Goal: Navigation & Orientation: Find specific page/section

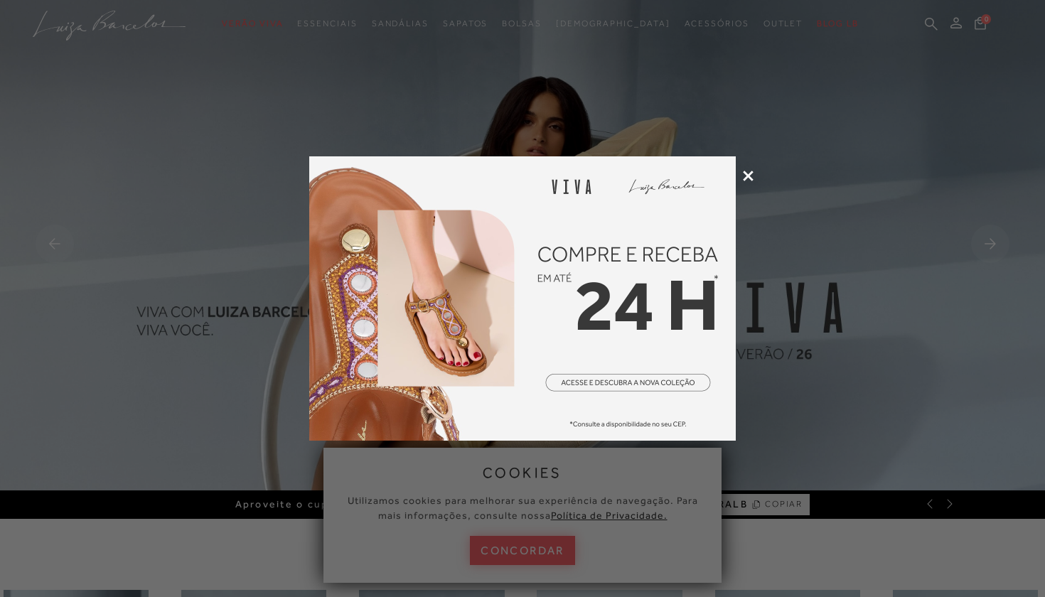
drag, startPoint x: 0, startPoint y: 0, endPoint x: 750, endPoint y: 177, distance: 771.0
click at [750, 177] on icon at bounding box center [748, 176] width 11 height 11
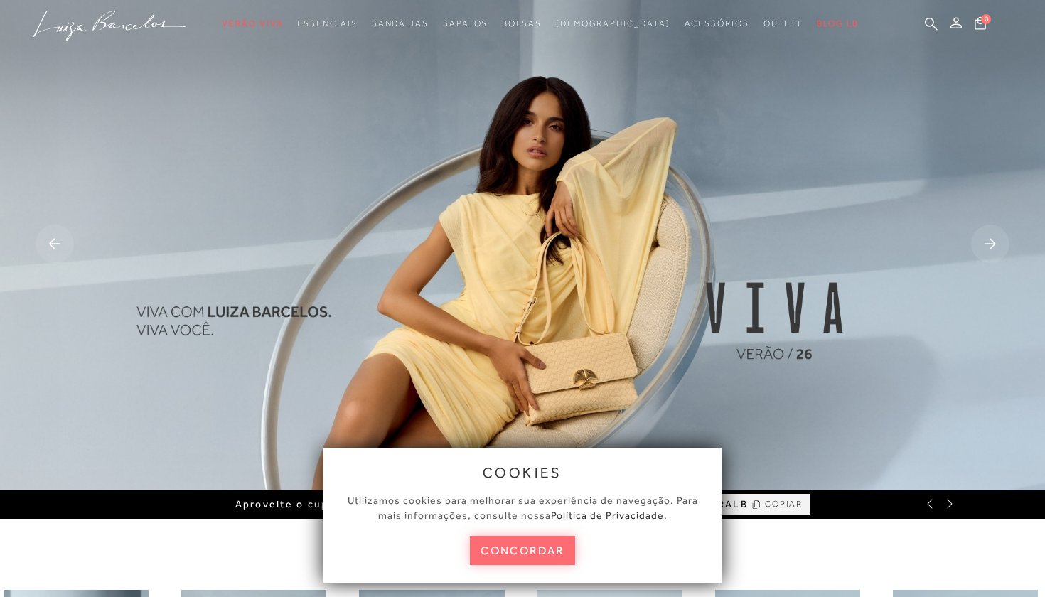
click at [529, 549] on button "concordar" at bounding box center [522, 550] width 105 height 29
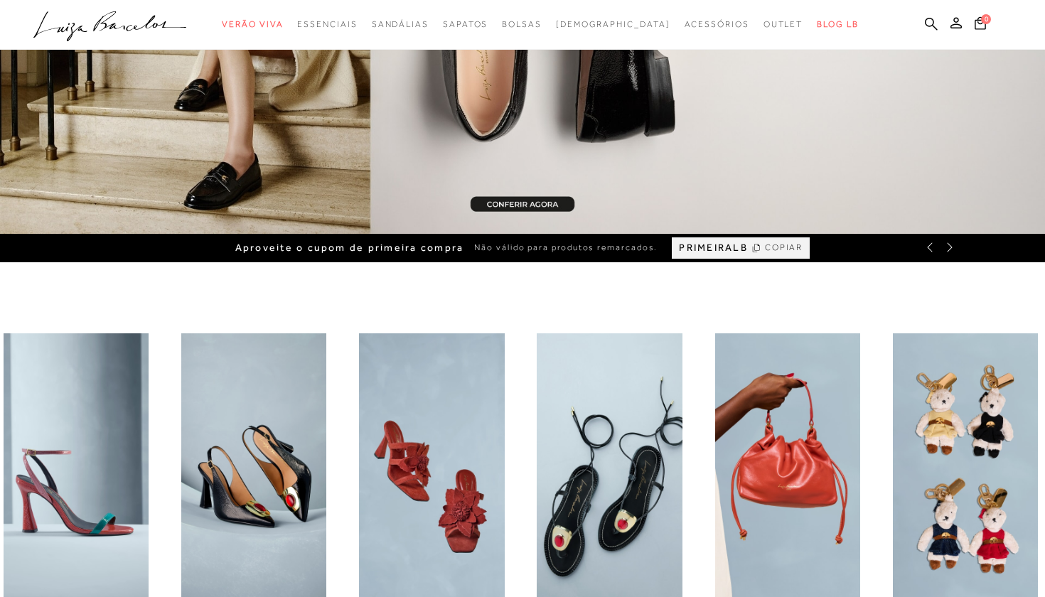
scroll to position [259, 0]
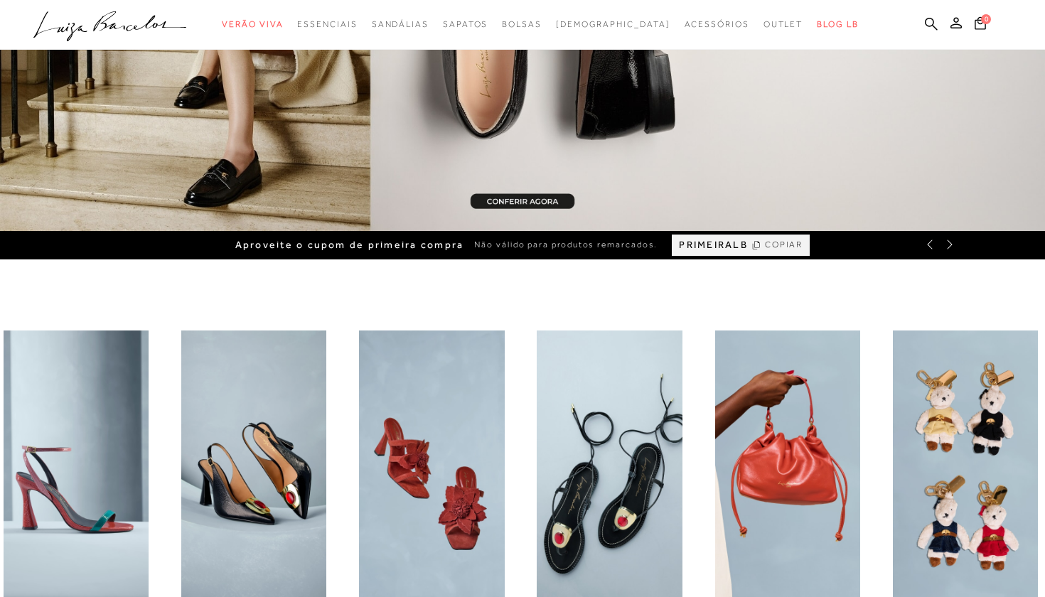
click at [102, 390] on img "1 / 6" at bounding box center [76, 466] width 145 height 272
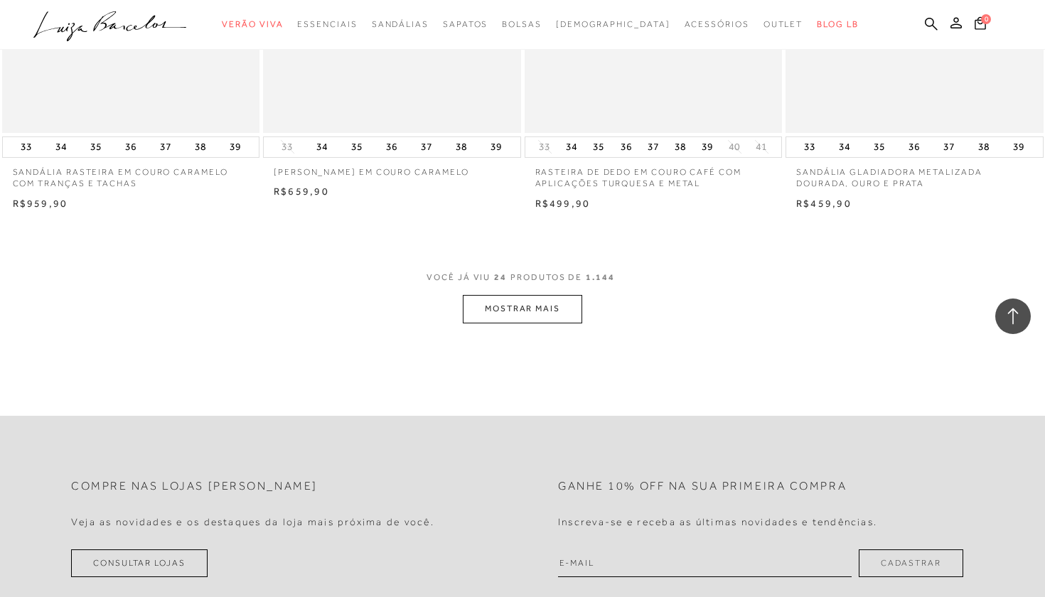
scroll to position [2774, 0]
click at [505, 293] on button "MOSTRAR MAIS" at bounding box center [522, 306] width 119 height 28
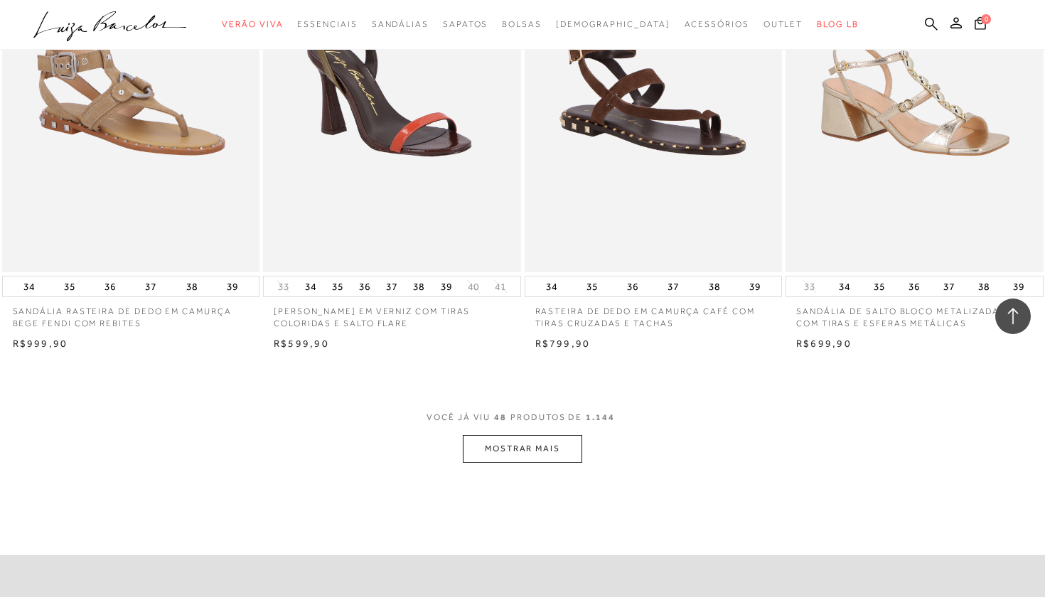
scroll to position [5507, 0]
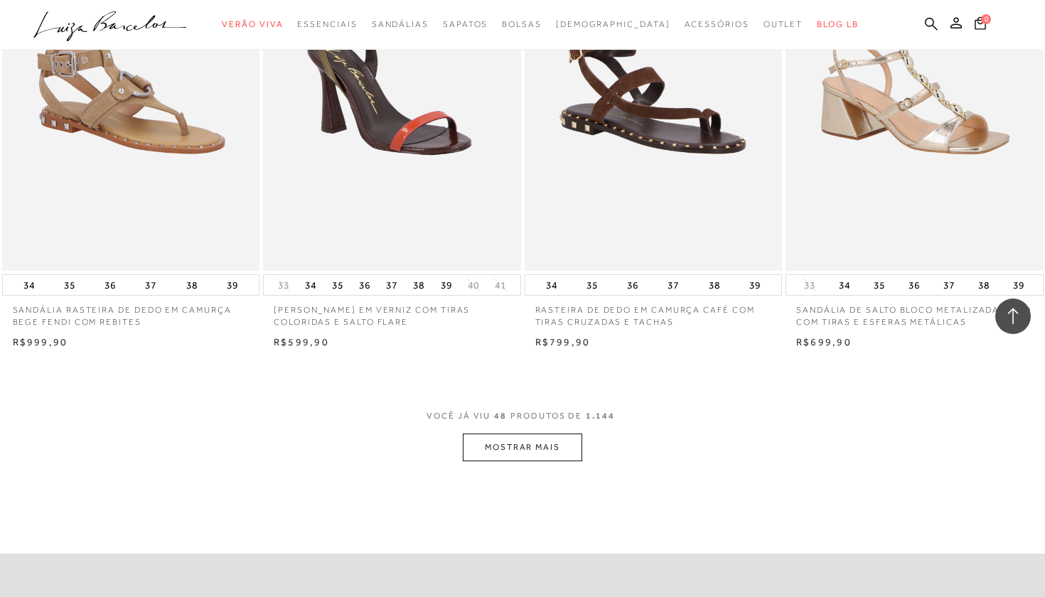
click at [503, 437] on button "MOSTRAR MAIS" at bounding box center [522, 447] width 119 height 28
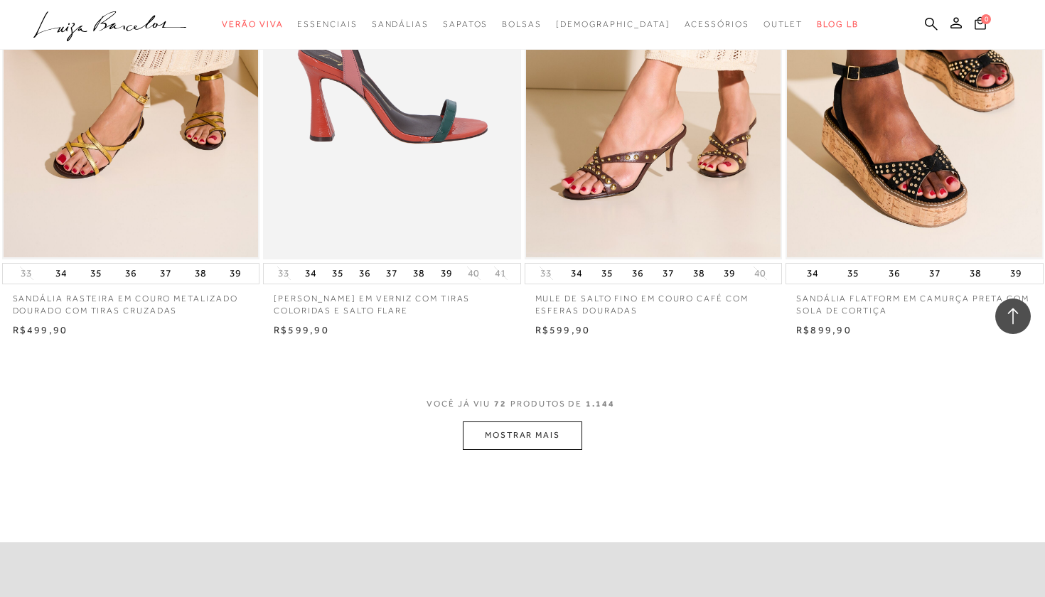
scroll to position [8404, 0]
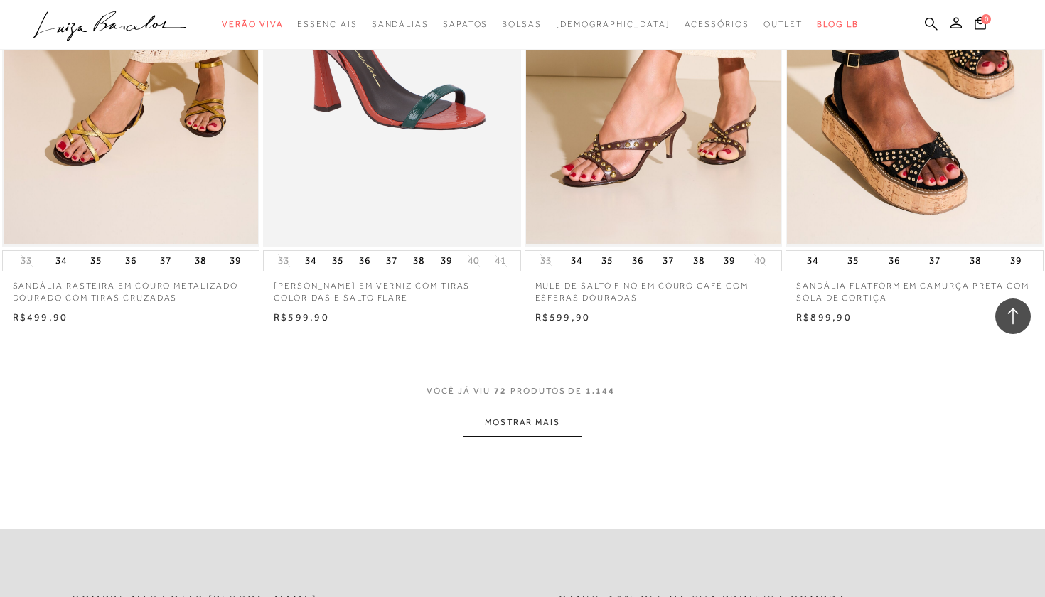
click at [479, 409] on button "MOSTRAR MAIS" at bounding box center [522, 423] width 119 height 28
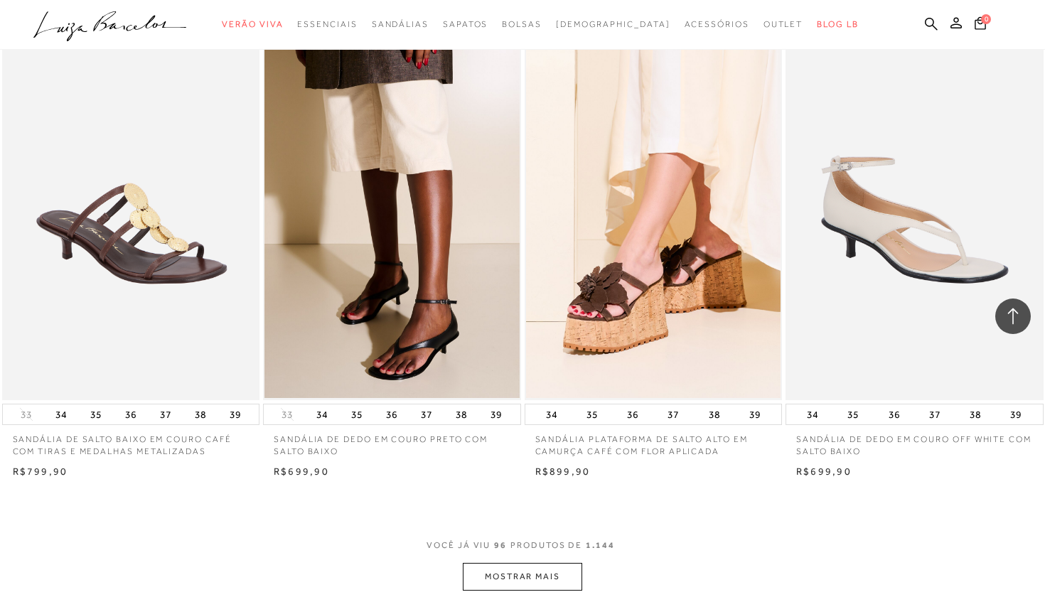
scroll to position [11150, 0]
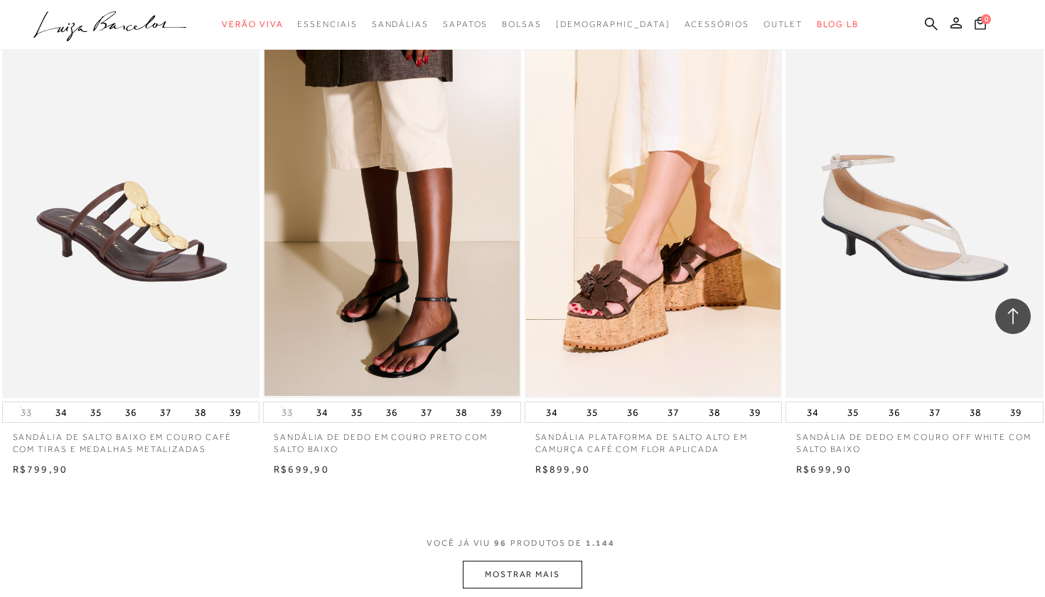
click at [492, 561] on button "MOSTRAR MAIS" at bounding box center [522, 575] width 119 height 28
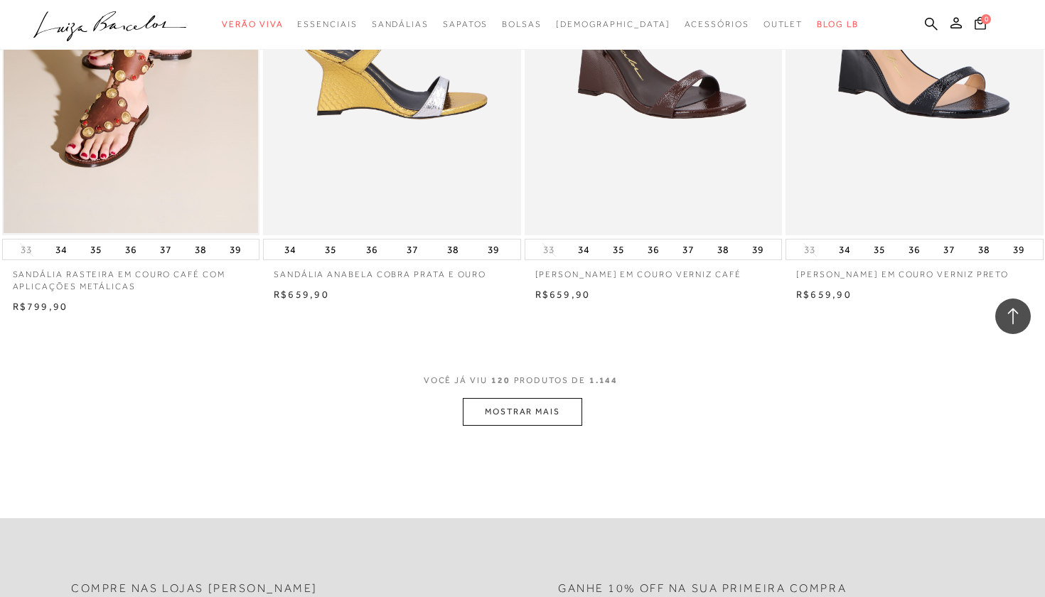
scroll to position [14212, 0]
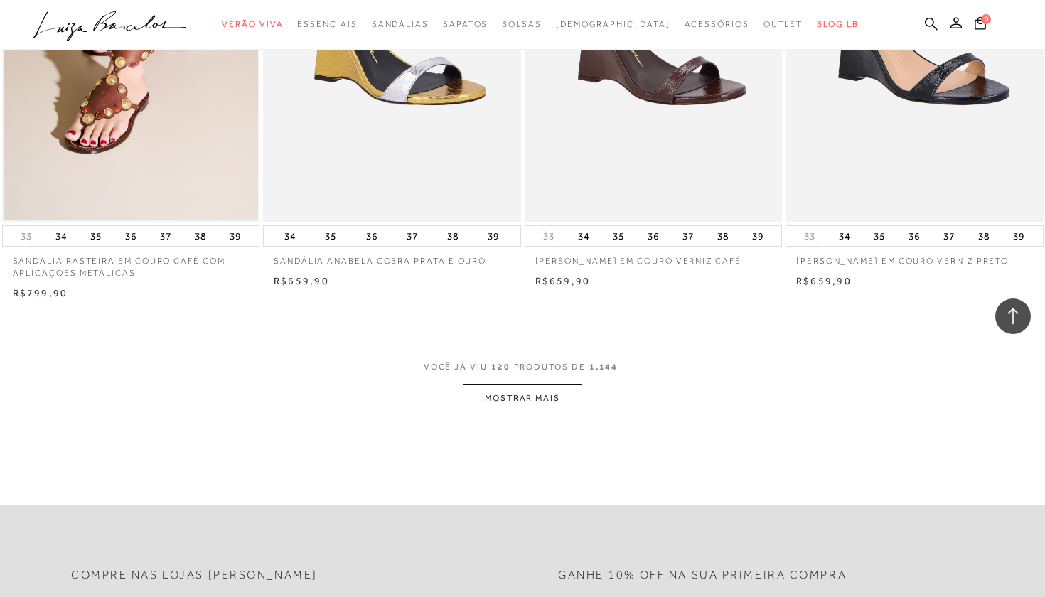
click at [505, 384] on button "MOSTRAR MAIS" at bounding box center [522, 398] width 119 height 28
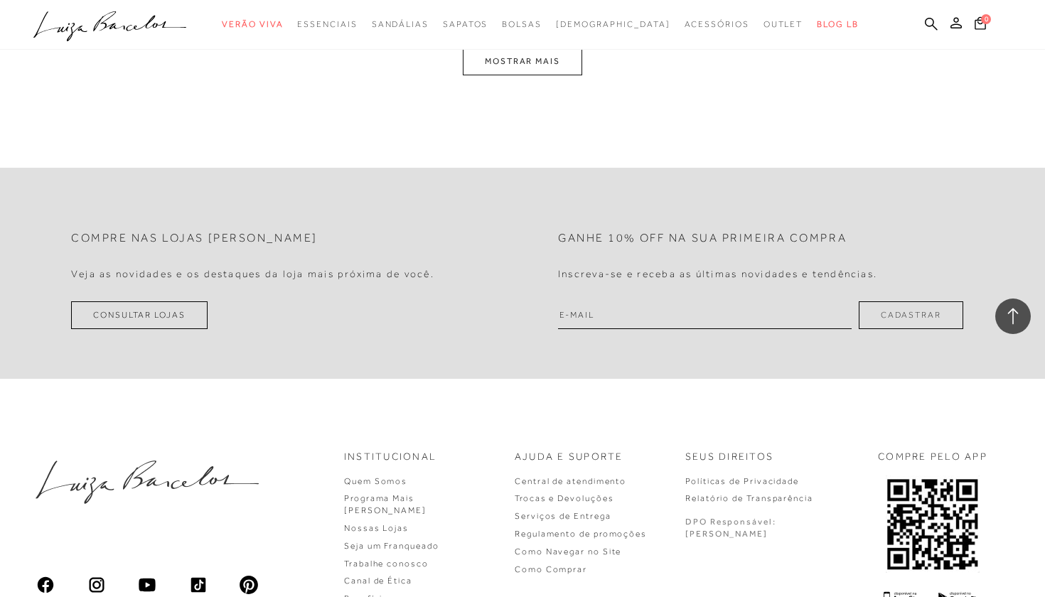
scroll to position [17432, 0]
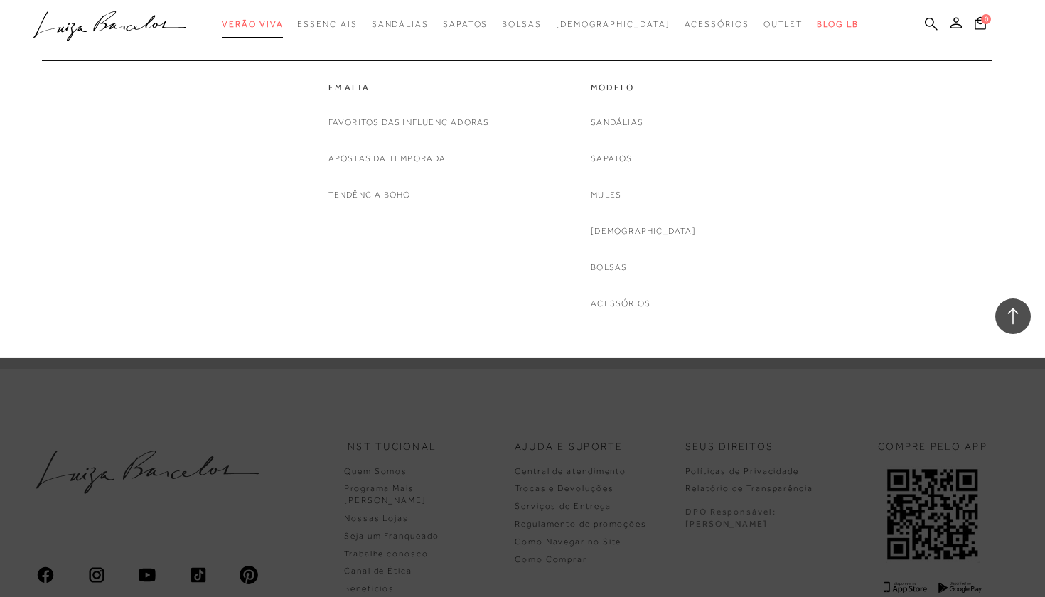
click at [283, 26] on span "Verão Viva" at bounding box center [252, 24] width 61 height 10
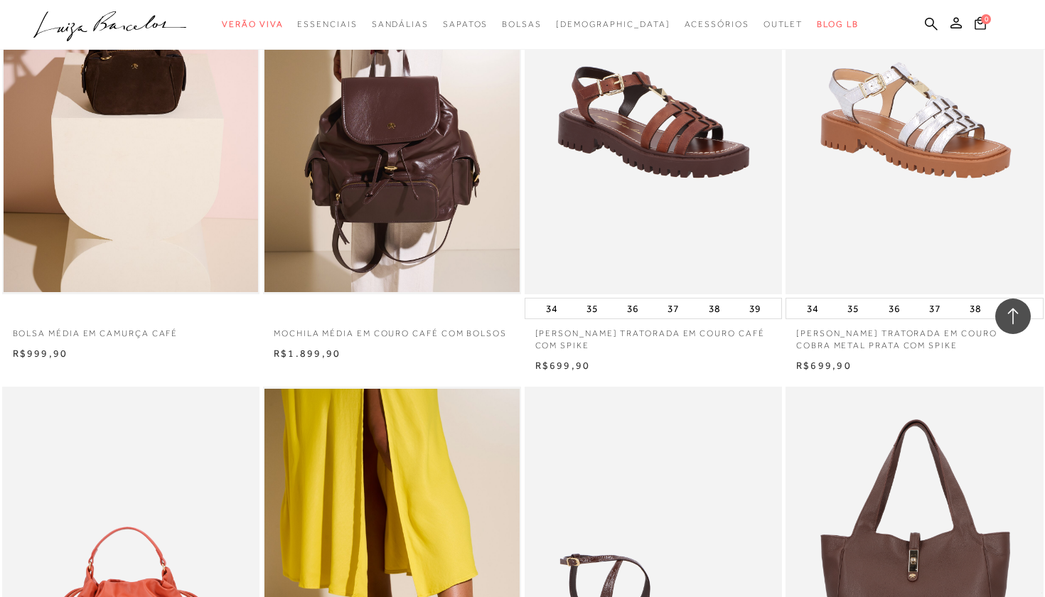
scroll to position [1159, 0]
